Goal: Task Accomplishment & Management: Complete application form

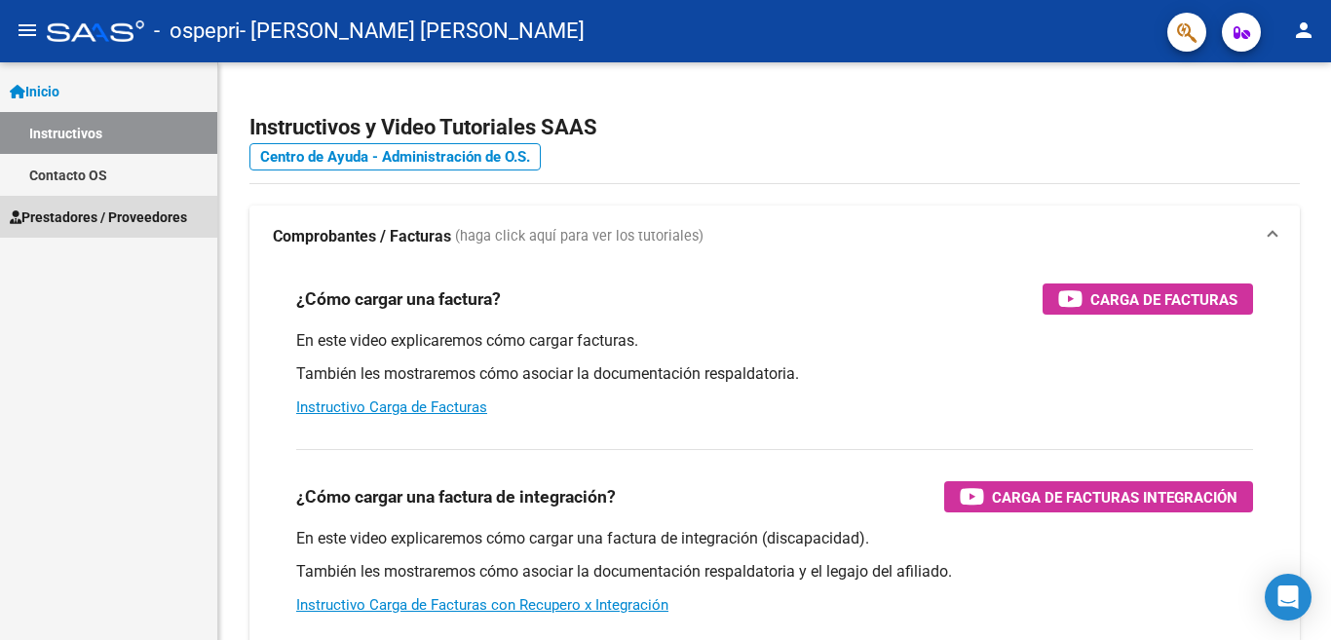
click at [156, 218] on span "Prestadores / Proveedores" at bounding box center [98, 217] width 177 height 21
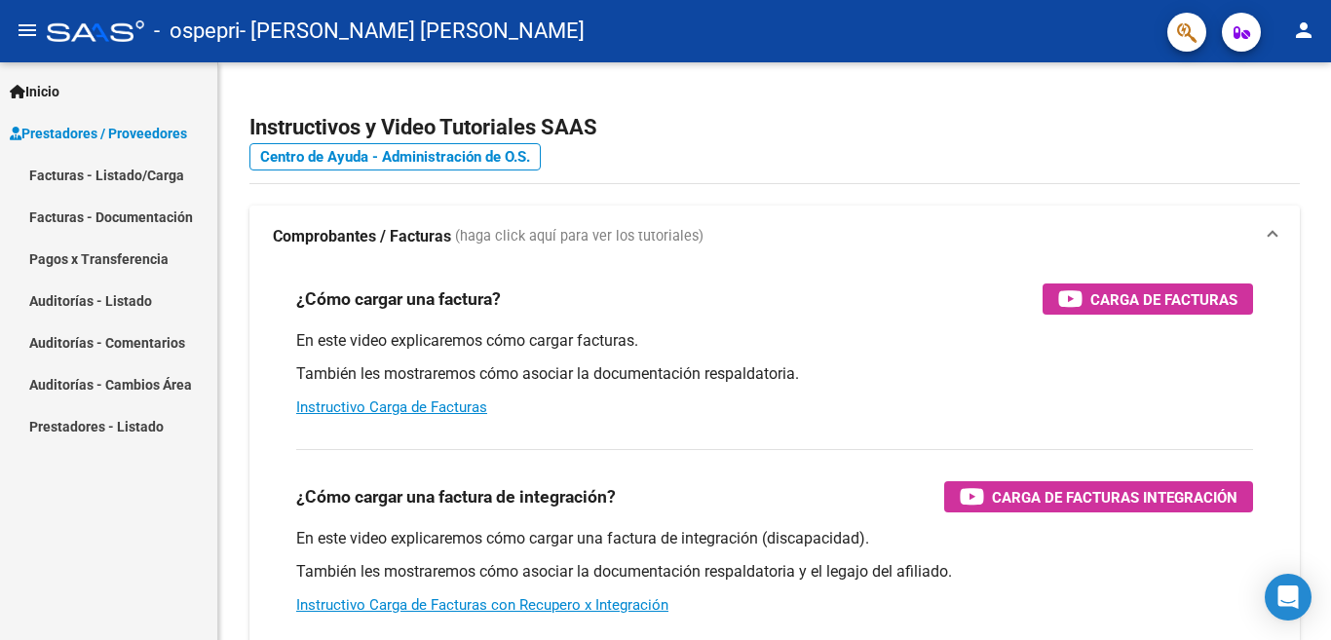
click at [141, 224] on link "Facturas - Documentación" at bounding box center [108, 217] width 217 height 42
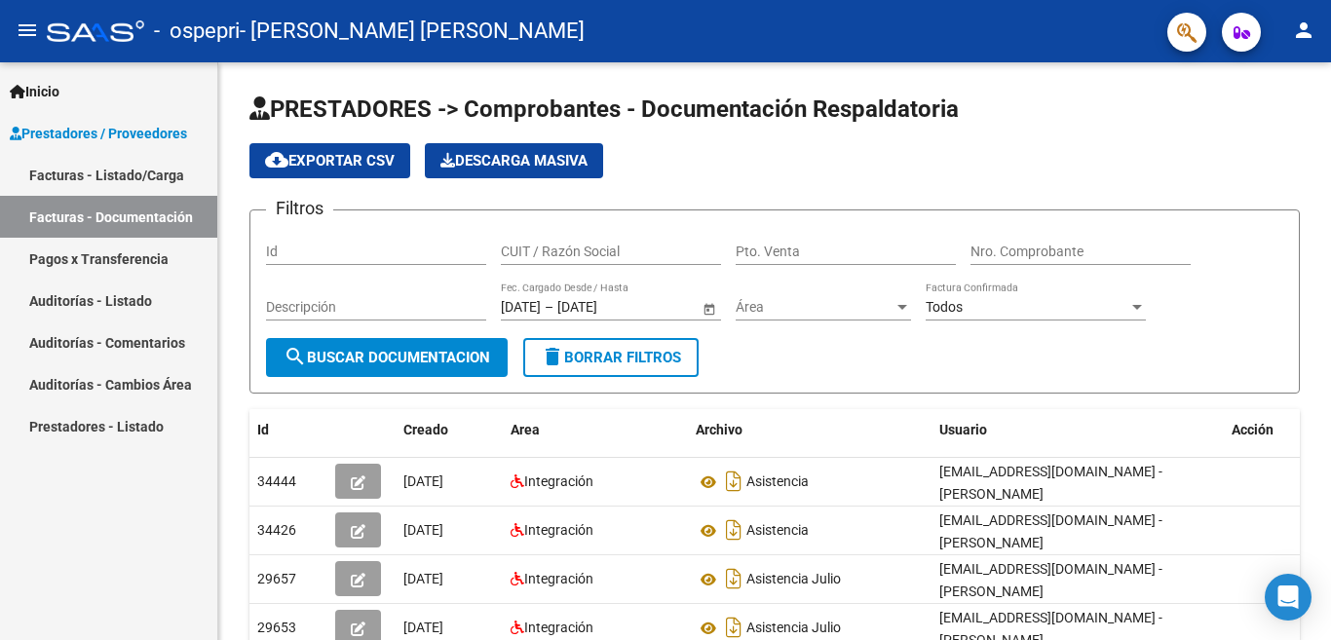
click at [160, 235] on link "Facturas - Documentación" at bounding box center [108, 217] width 217 height 42
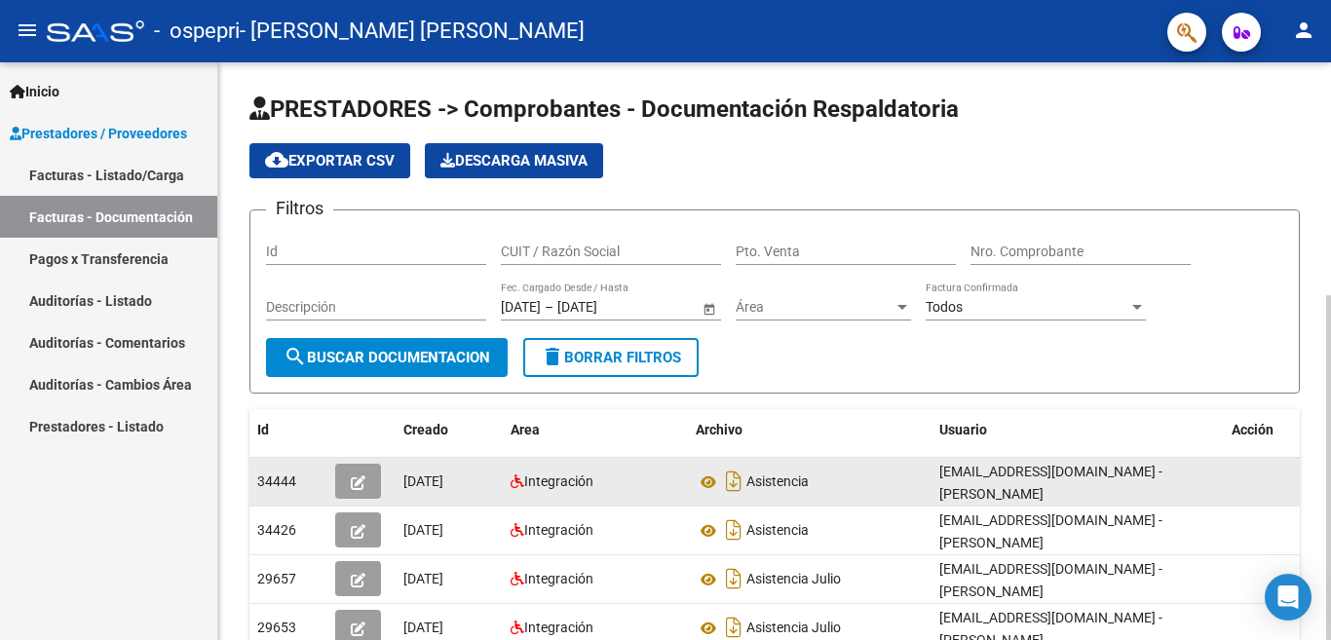
click at [374, 490] on button "button" at bounding box center [358, 481] width 46 height 35
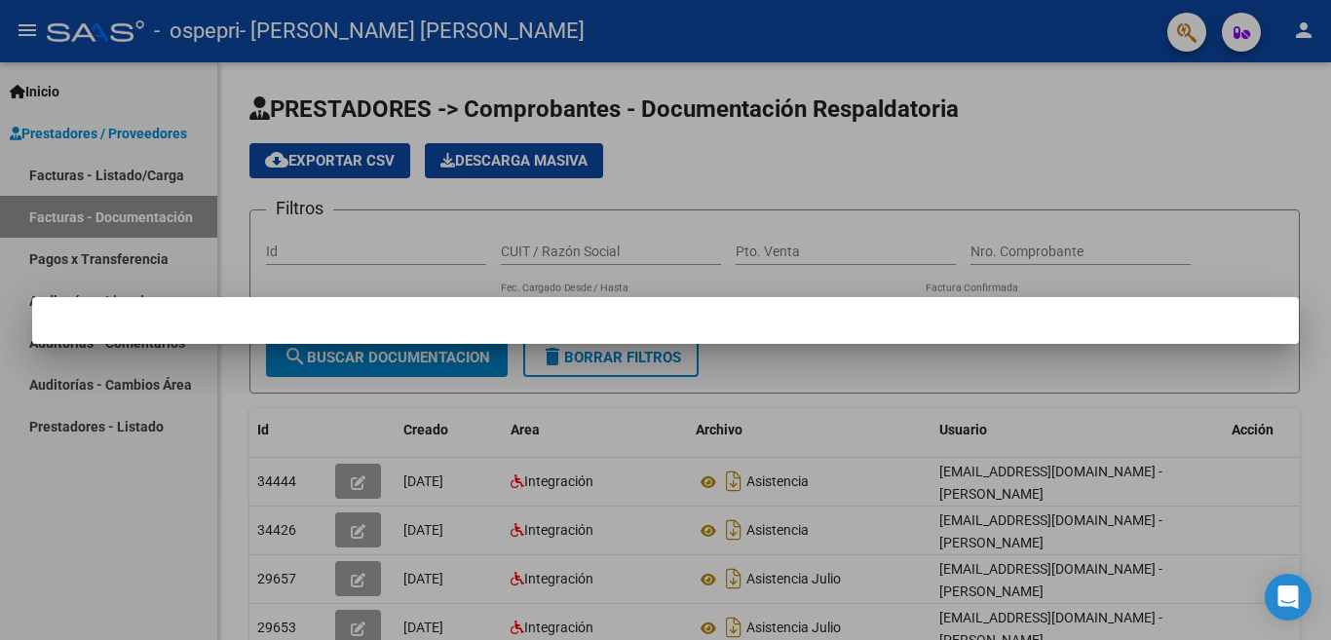
click at [1311, 247] on div at bounding box center [665, 320] width 1331 height 640
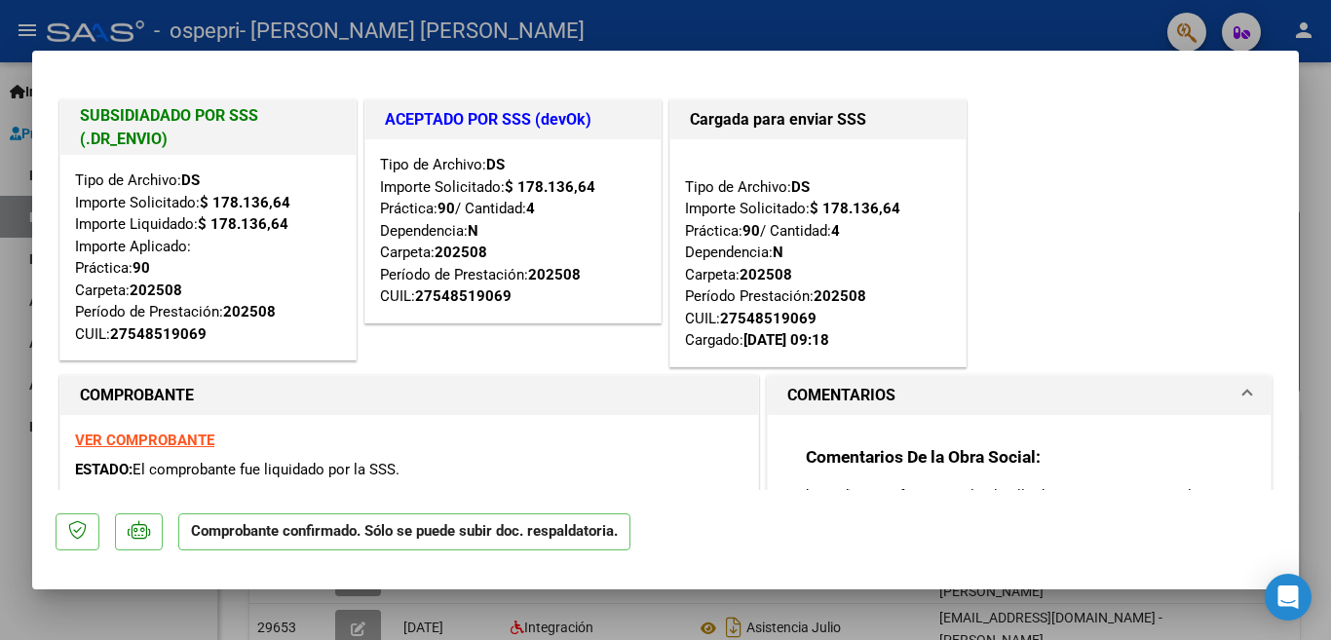
click at [1314, 331] on div at bounding box center [665, 320] width 1331 height 640
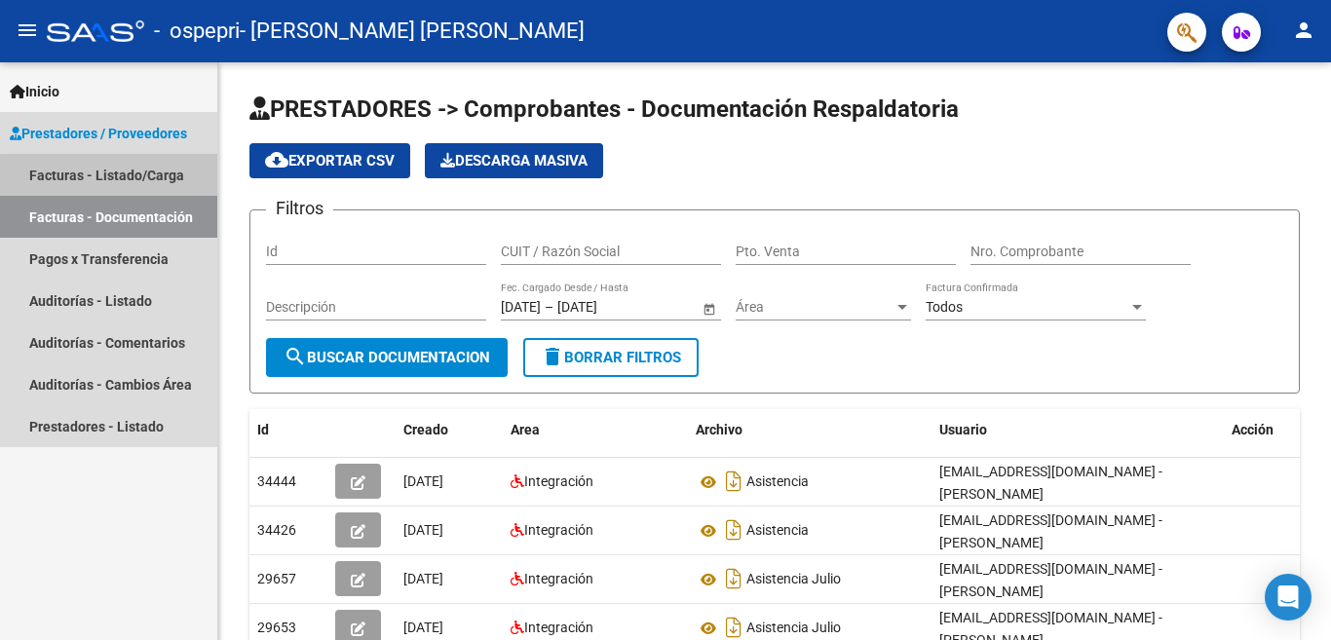
click at [122, 177] on link "Facturas - Listado/Carga" at bounding box center [108, 175] width 217 height 42
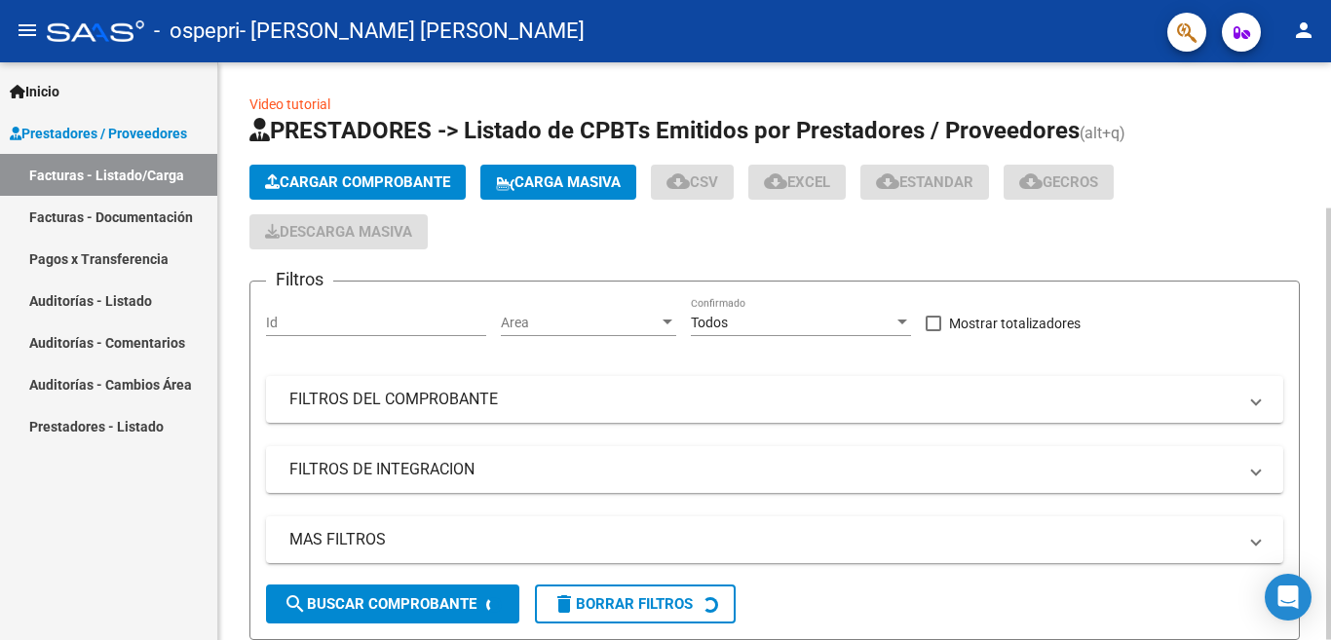
click at [375, 182] on span "Cargar Comprobante" at bounding box center [357, 182] width 185 height 18
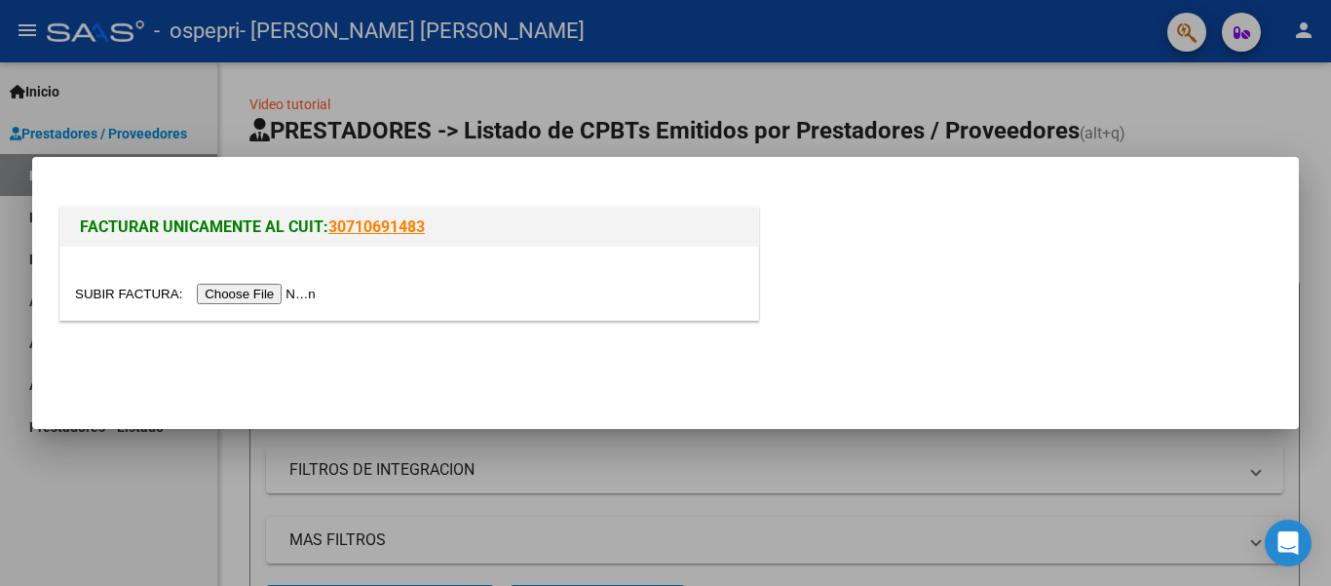
click at [268, 303] on input "file" at bounding box center [198, 294] width 247 height 20
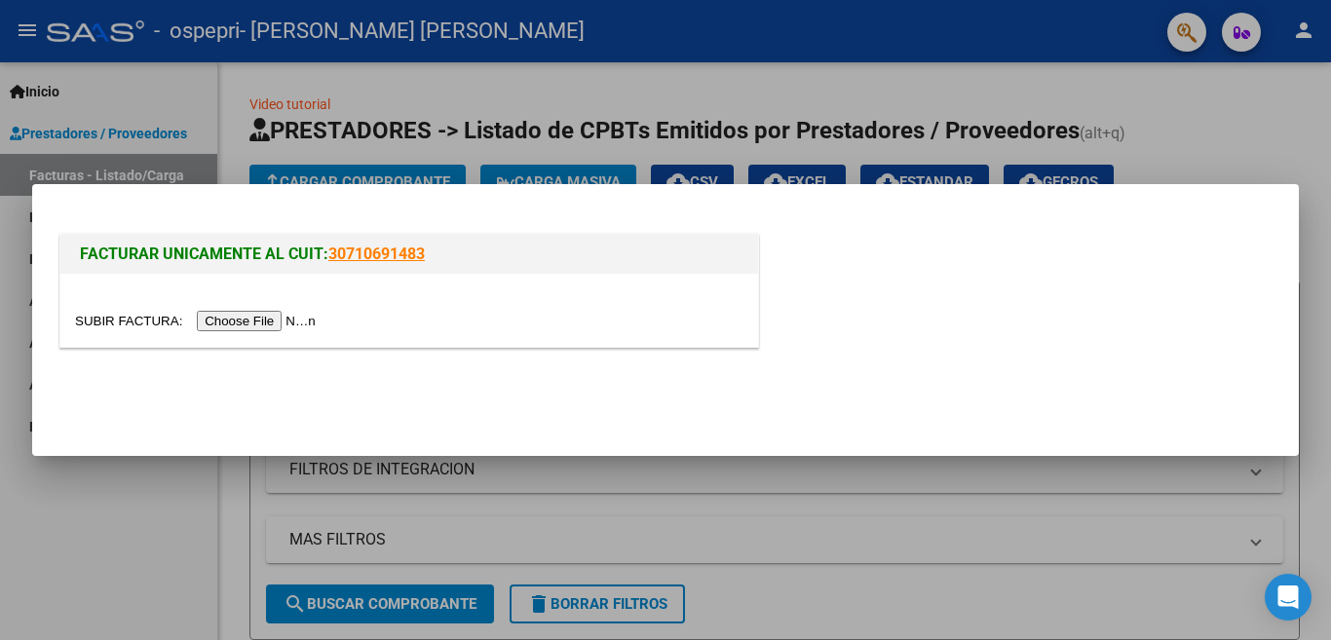
click at [289, 324] on input "file" at bounding box center [198, 321] width 247 height 20
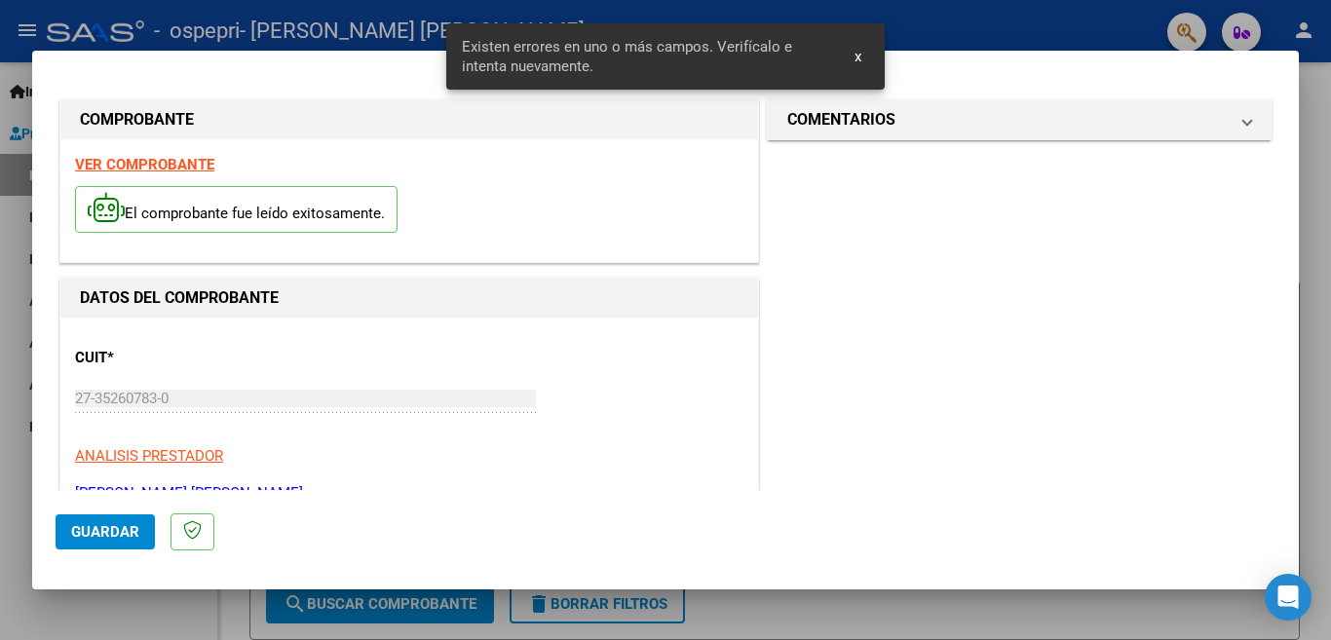
scroll to position [471, 0]
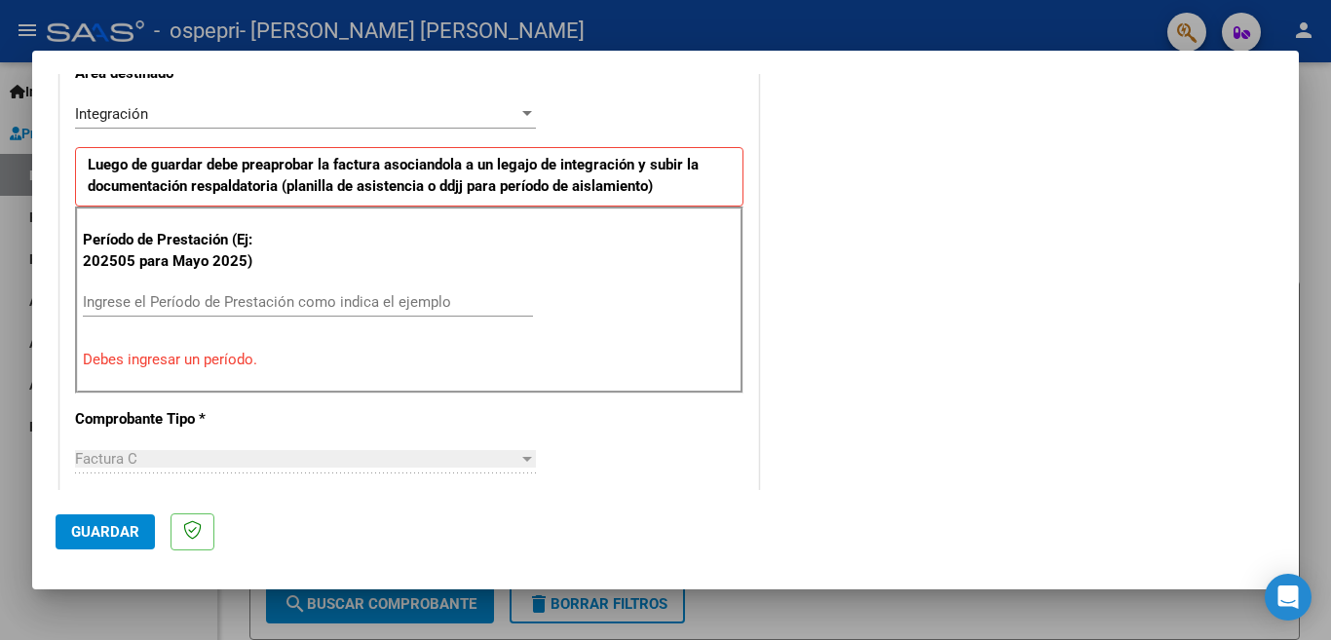
click at [284, 287] on div "Ingrese el Período de Prestación como indica el ejemplo" at bounding box center [308, 301] width 450 height 29
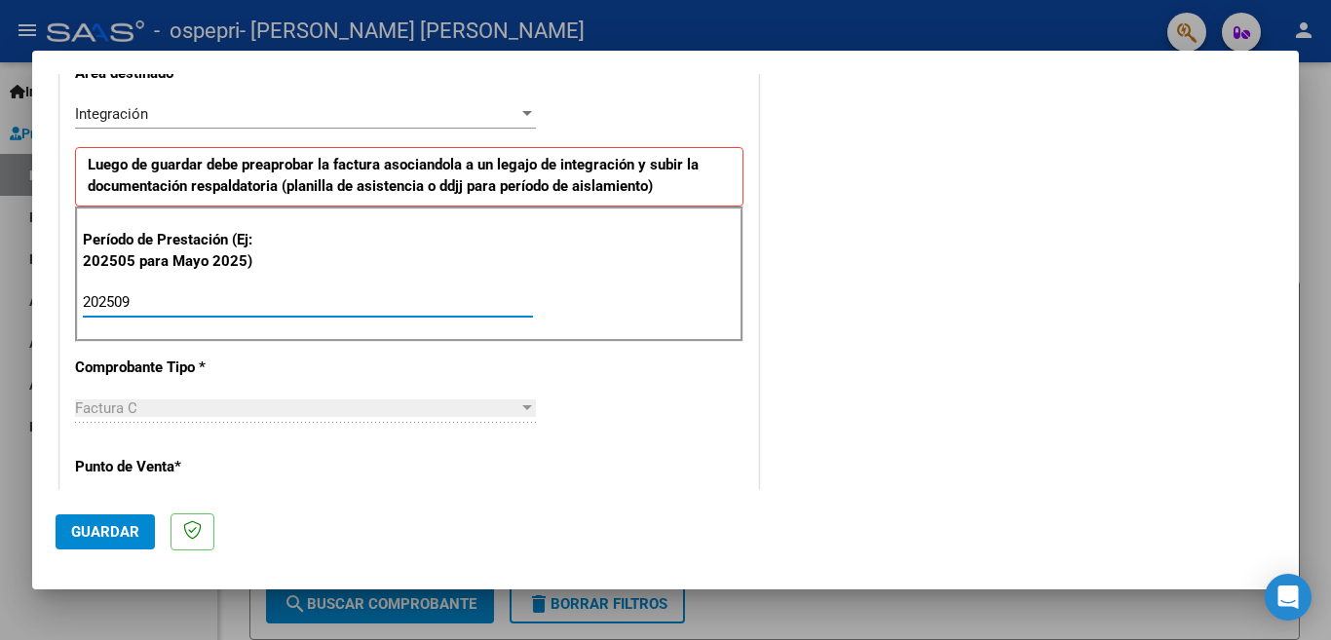
type input "202509"
click at [140, 544] on button "Guardar" at bounding box center [105, 532] width 99 height 35
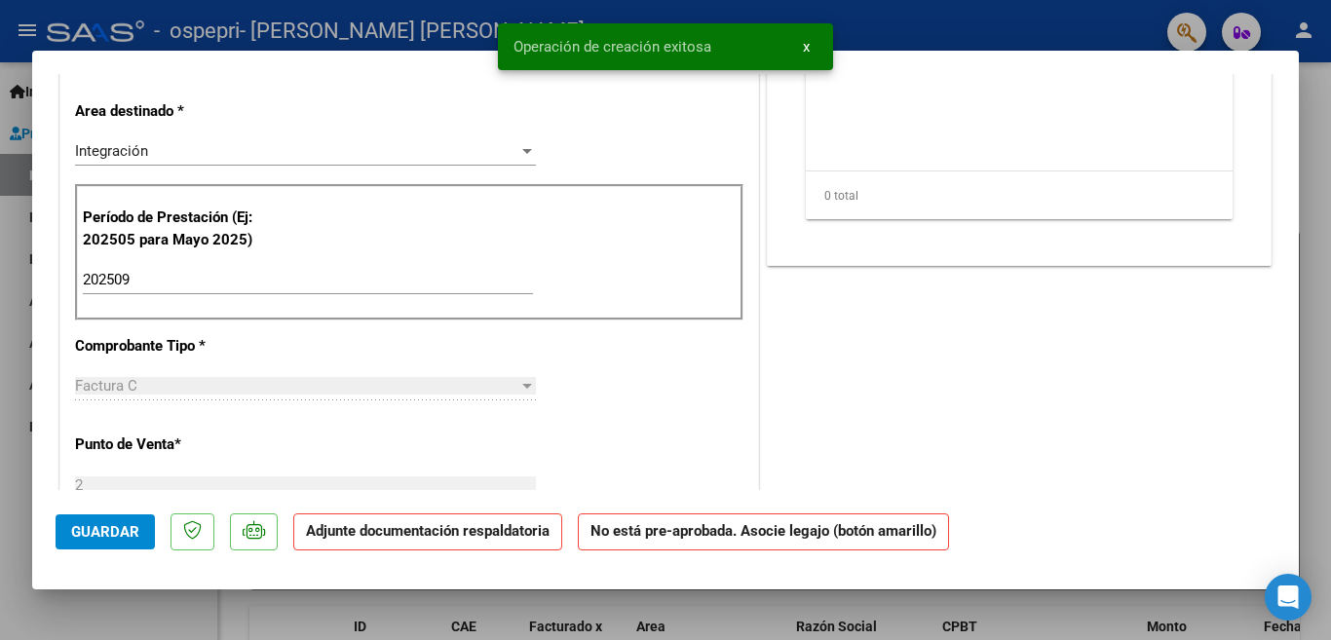
scroll to position [0, 0]
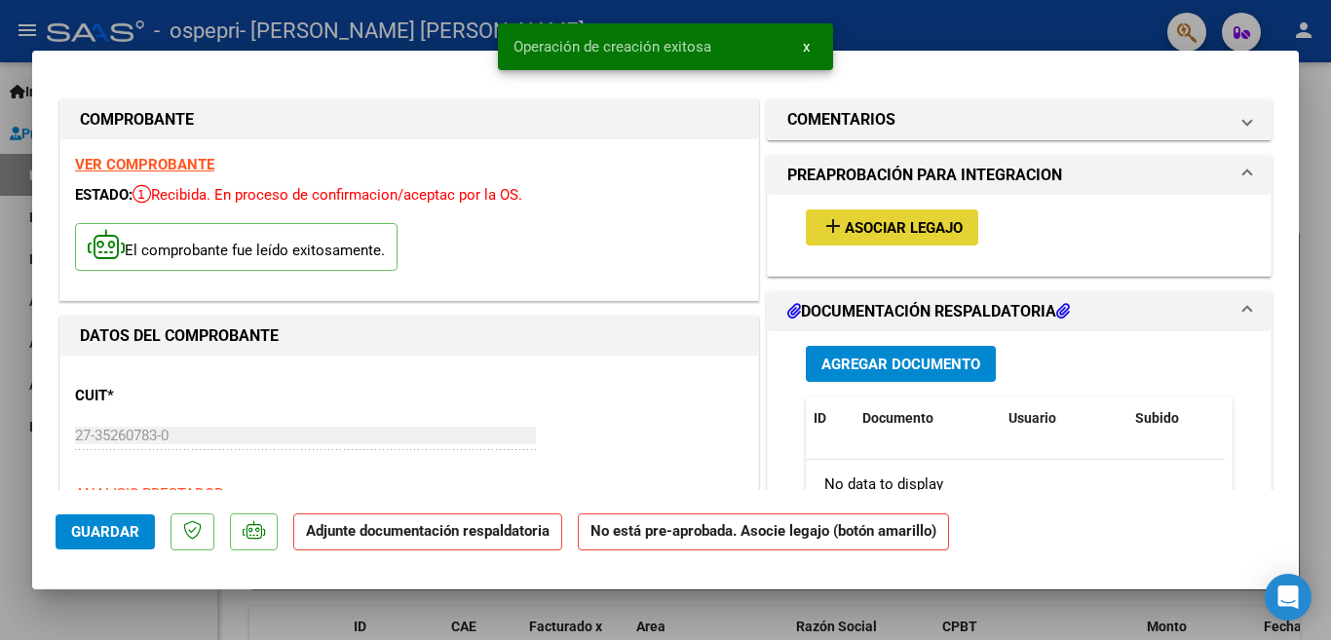
click at [877, 233] on span "Asociar Legajo" at bounding box center [904, 228] width 118 height 18
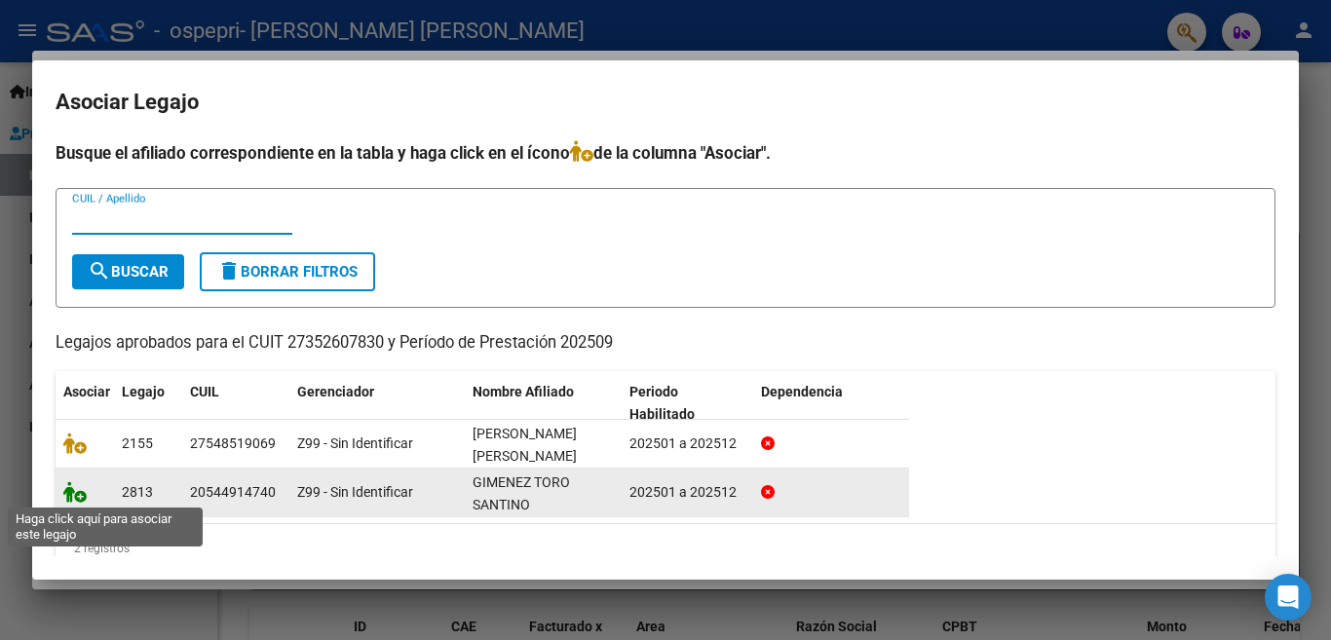
click at [74, 496] on icon at bounding box center [74, 491] width 23 height 21
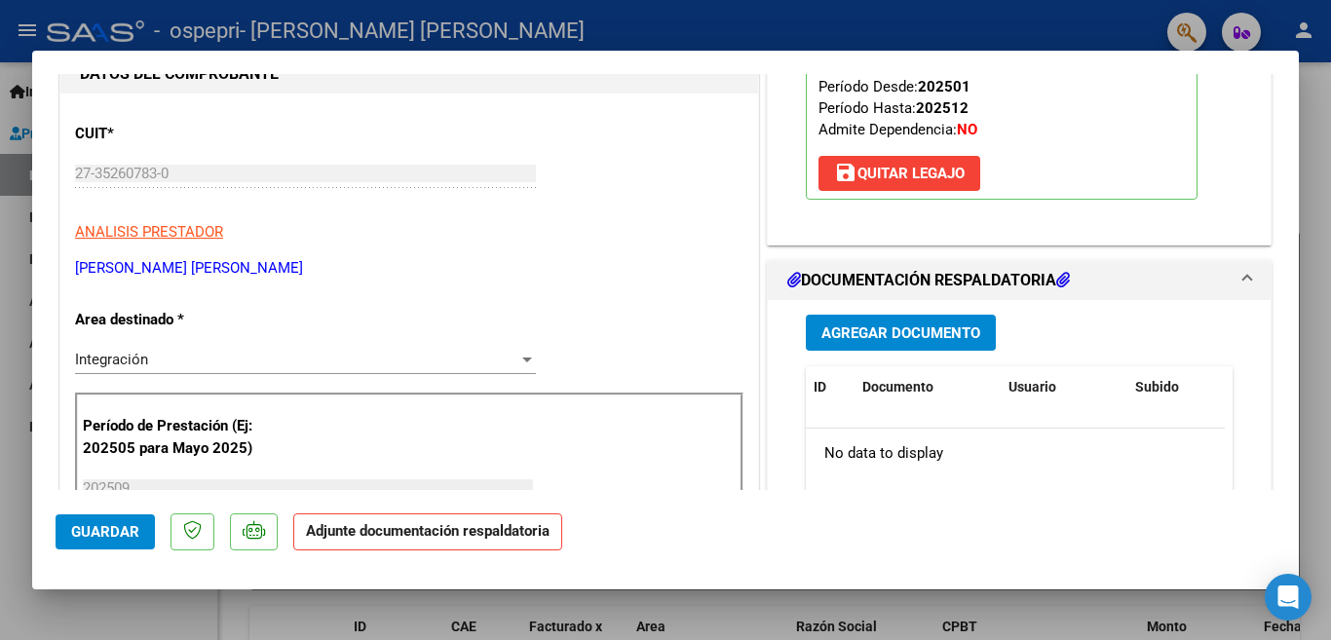
scroll to position [272, 0]
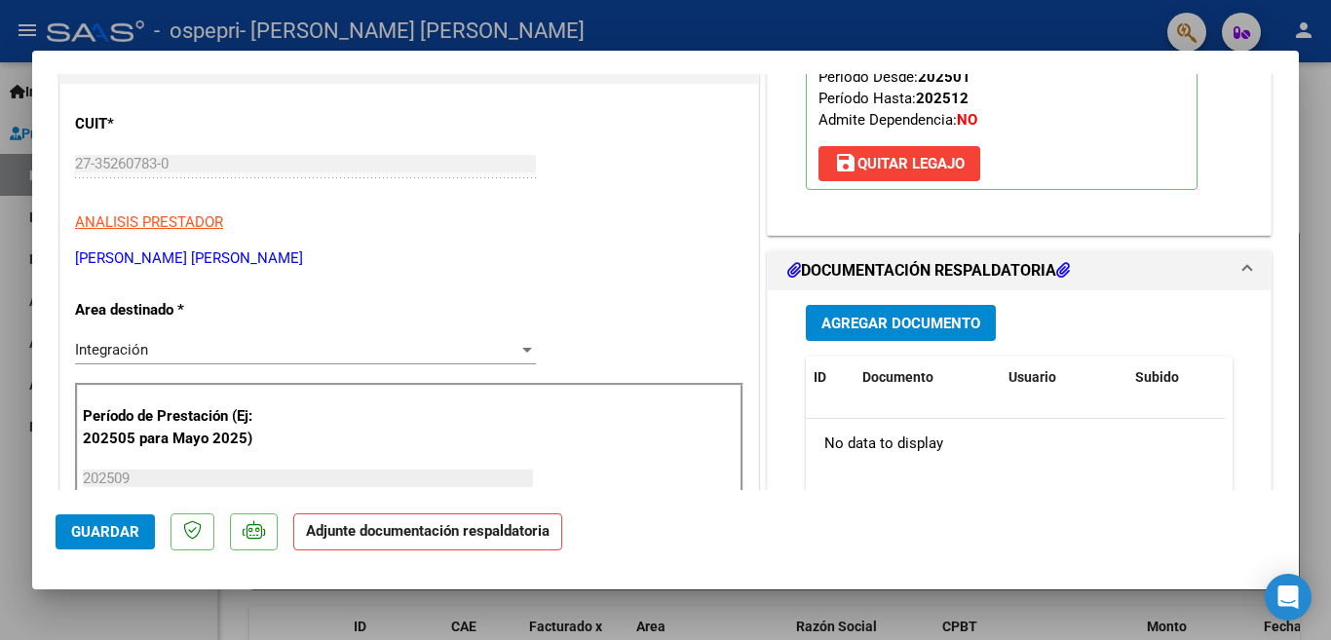
click at [959, 326] on span "Agregar Documento" at bounding box center [900, 324] width 159 height 18
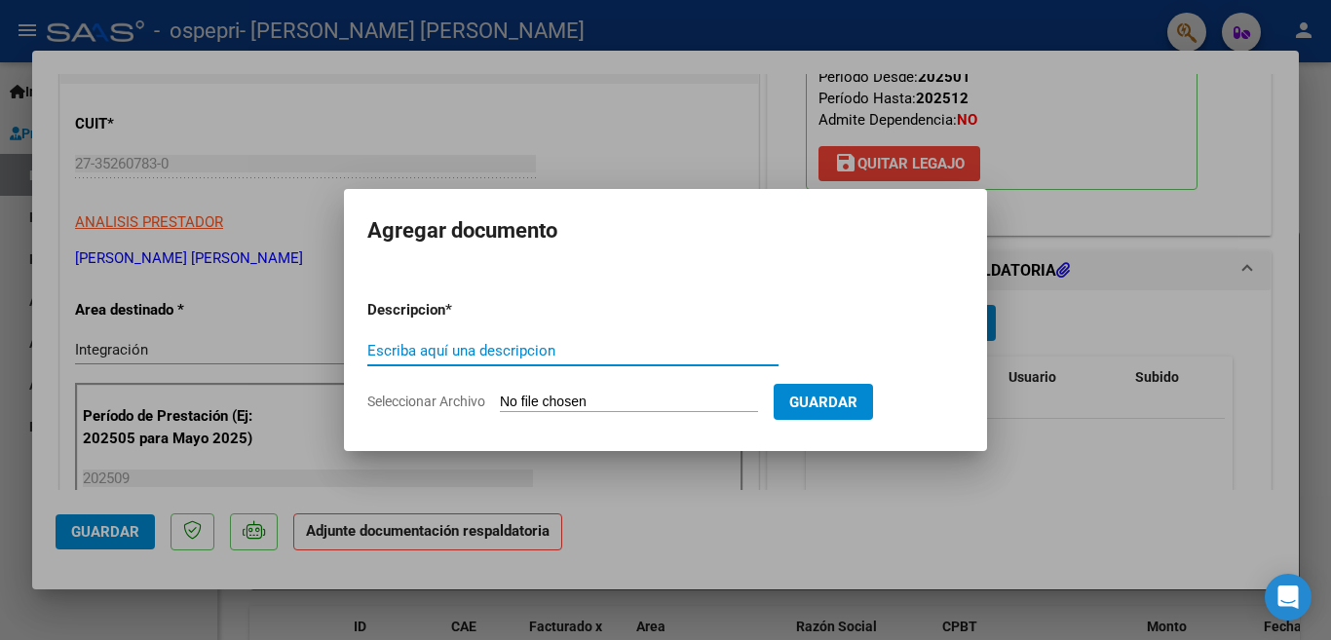
click at [644, 355] on input "Escriba aquí una descripcion" at bounding box center [572, 351] width 411 height 18
type input "as"
click at [629, 401] on input "Seleccionar Archivo" at bounding box center [629, 403] width 258 height 19
type input "C:\fakepath\asistencia santino septiembre.pdf"
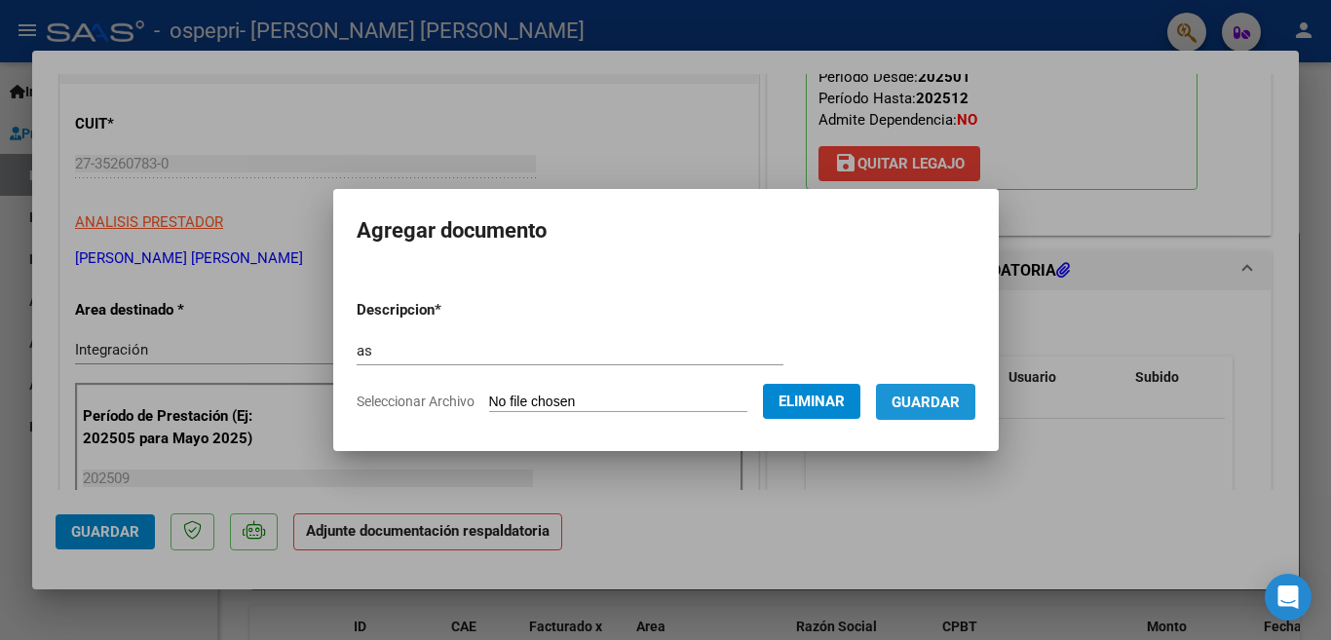
click at [915, 408] on span "Guardar" at bounding box center [926, 403] width 68 height 18
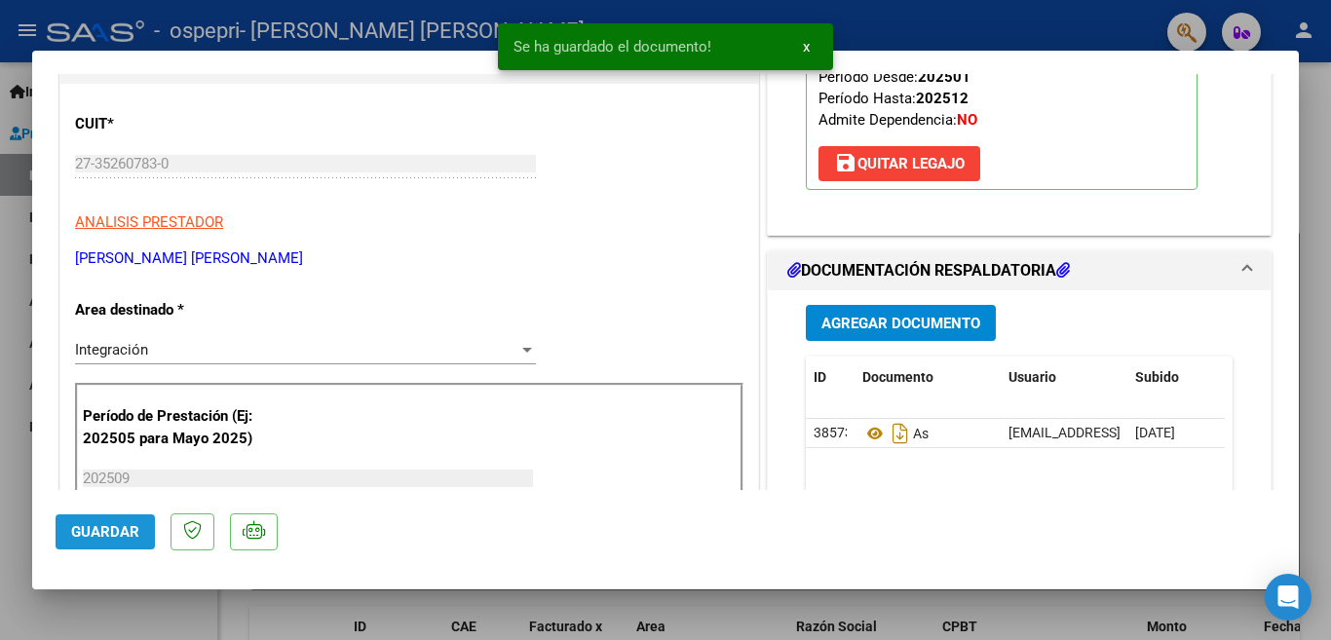
click at [116, 538] on span "Guardar" at bounding box center [105, 532] width 68 height 18
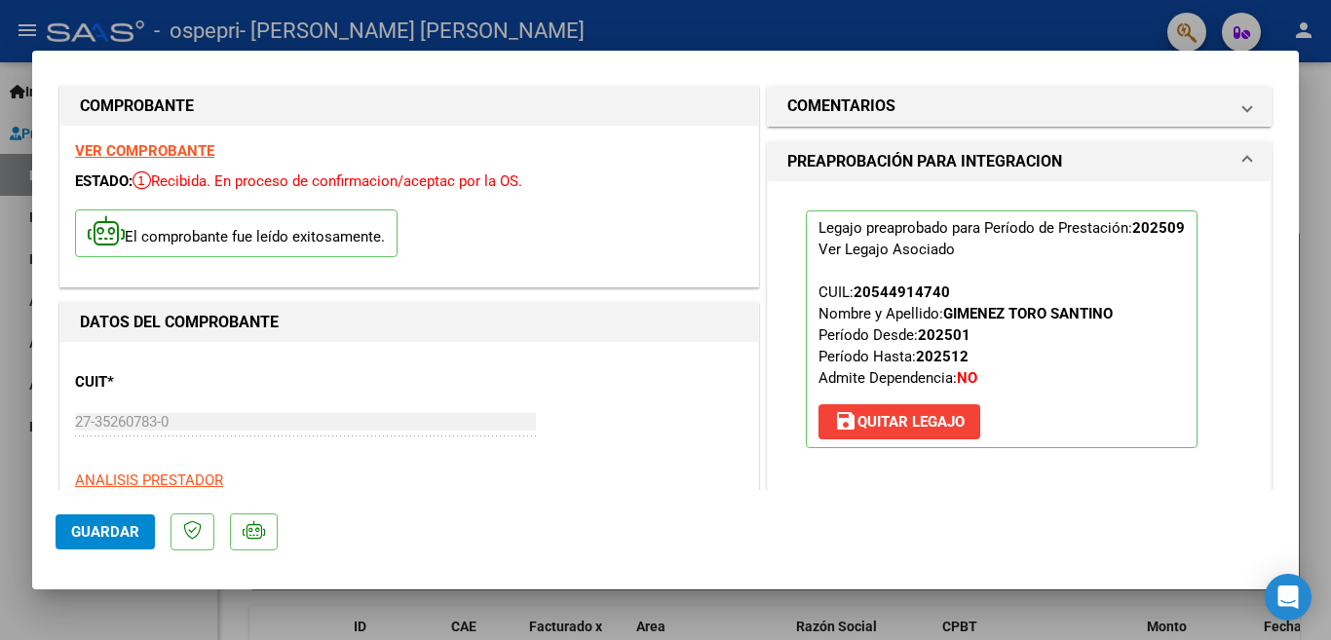
click at [1314, 130] on div at bounding box center [665, 320] width 1331 height 640
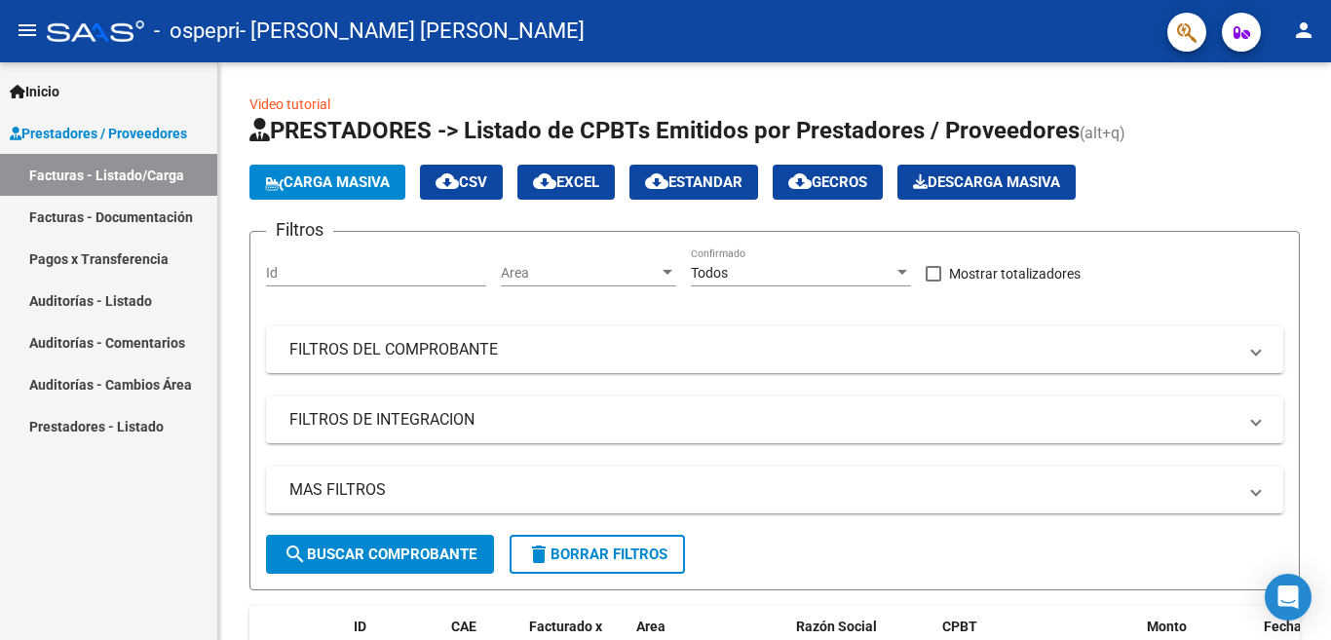
click at [112, 184] on link "Facturas - Listado/Carga" at bounding box center [108, 175] width 217 height 42
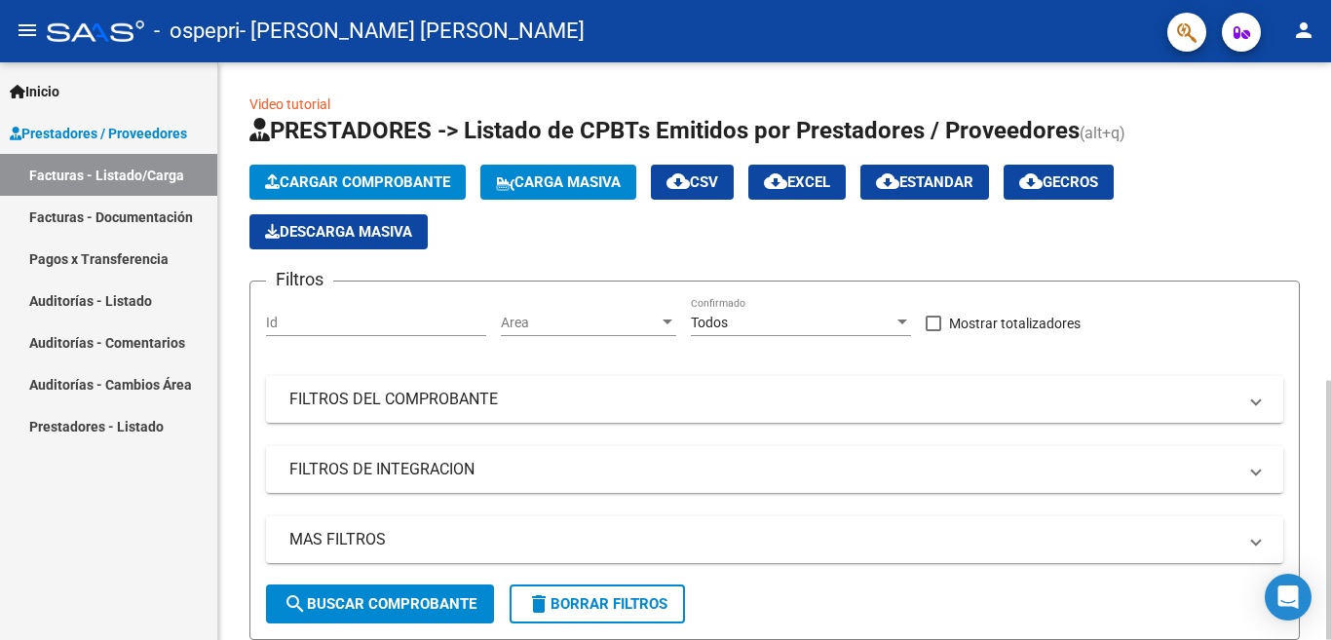
click at [372, 185] on span "Cargar Comprobante" at bounding box center [357, 182] width 185 height 18
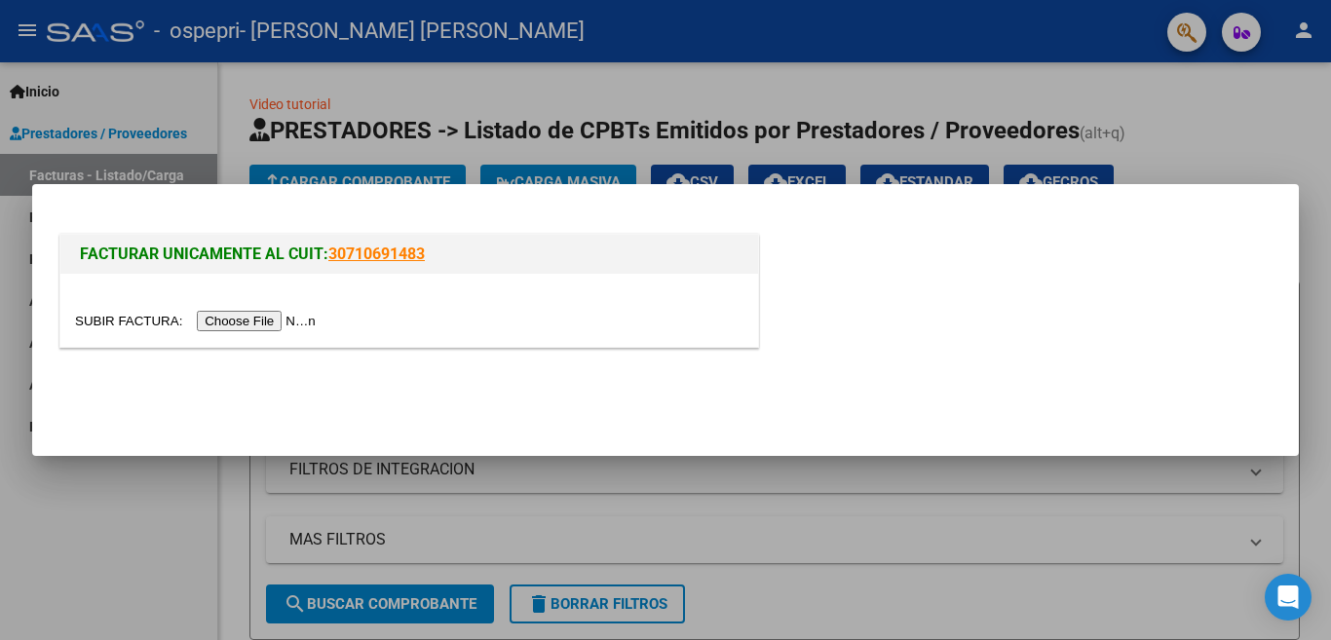
click at [244, 336] on div at bounding box center [409, 310] width 698 height 73
click at [243, 323] on input "file" at bounding box center [198, 321] width 247 height 20
click at [245, 327] on input "file" at bounding box center [198, 321] width 247 height 20
click at [250, 324] on input "file" at bounding box center [198, 321] width 247 height 20
